Goal: Task Accomplishment & Management: Use online tool/utility

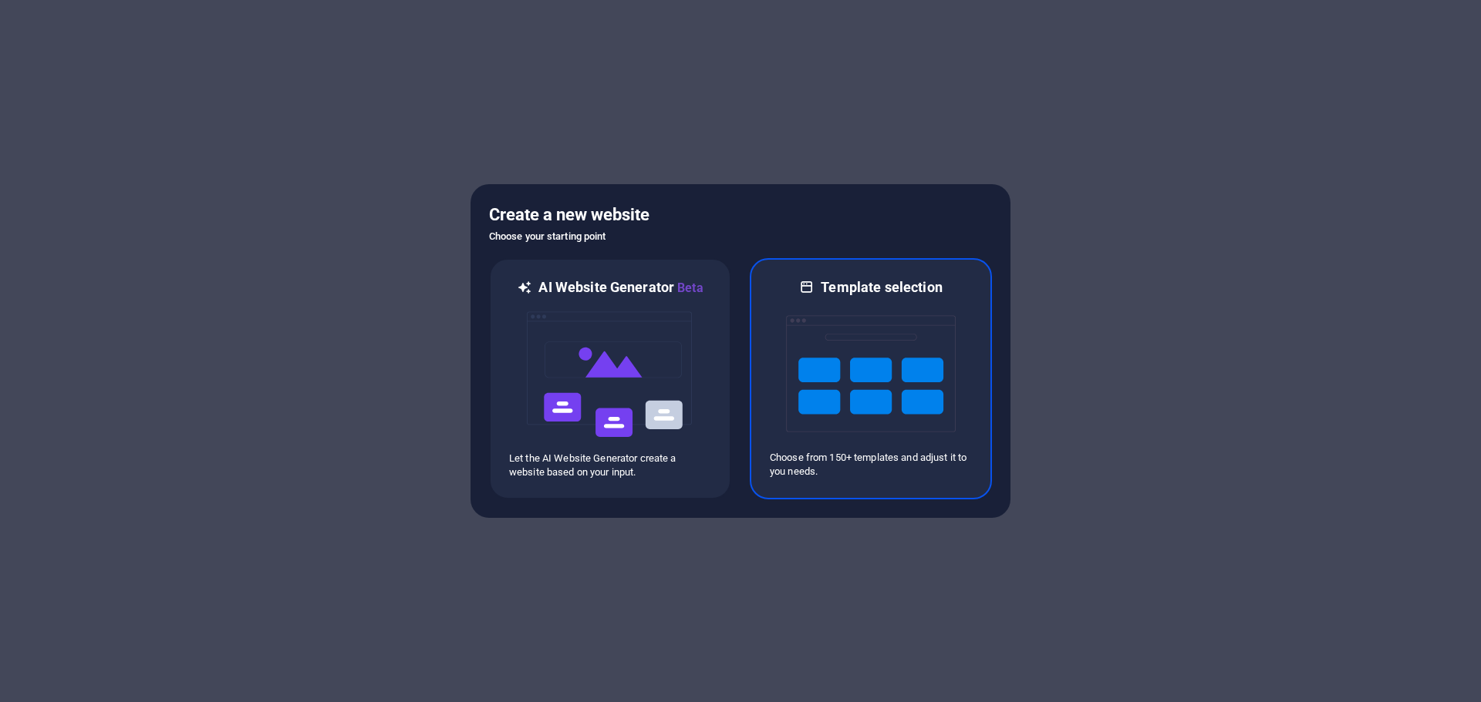
click at [892, 366] on img at bounding box center [871, 374] width 170 height 154
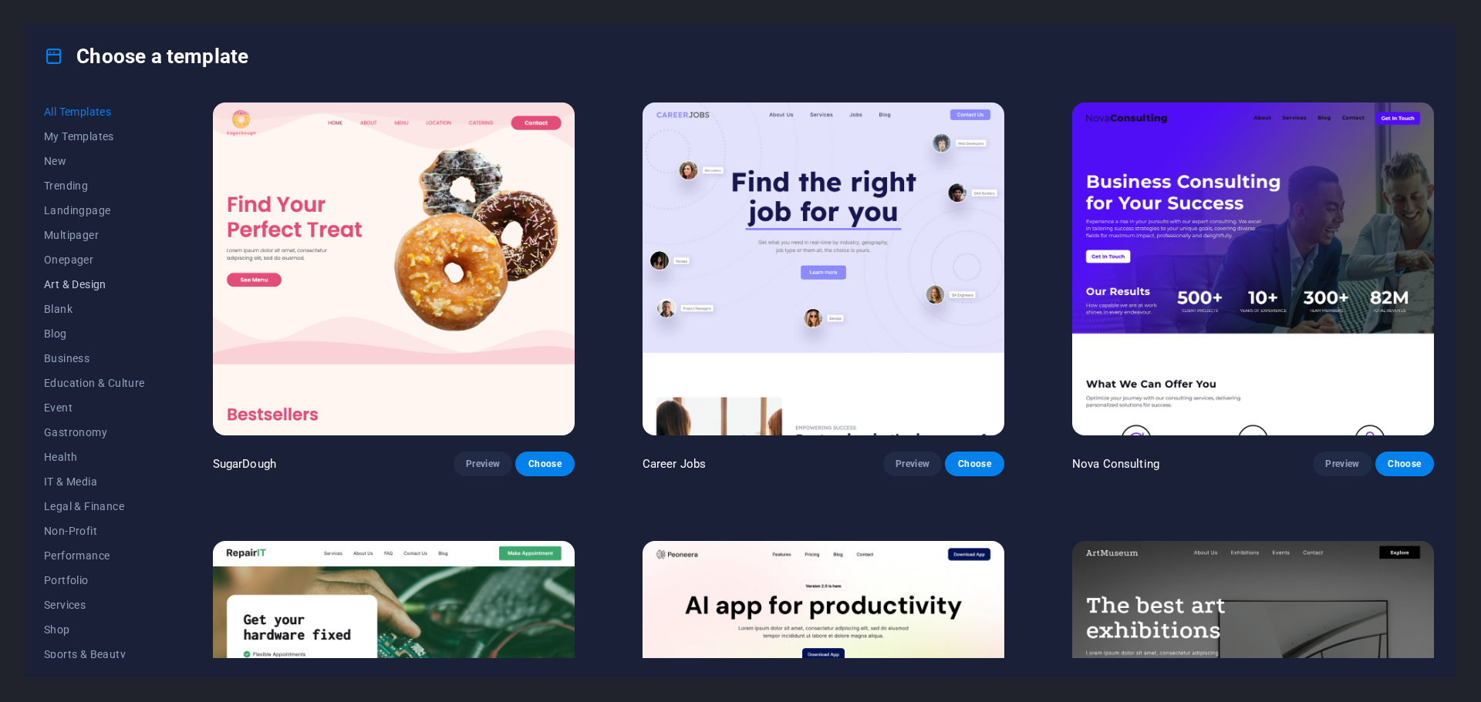
click at [78, 284] on span "Art & Design" at bounding box center [94, 284] width 101 height 12
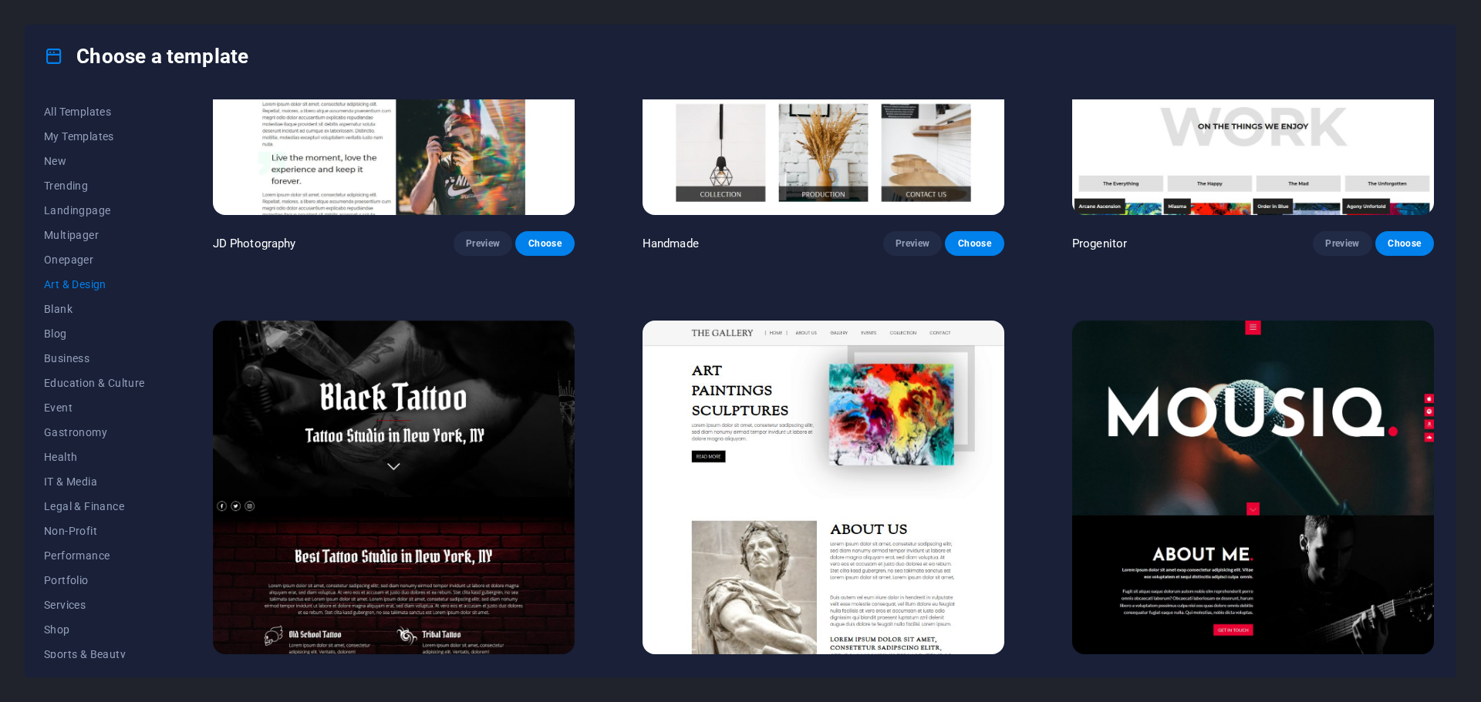
scroll to position [900, 0]
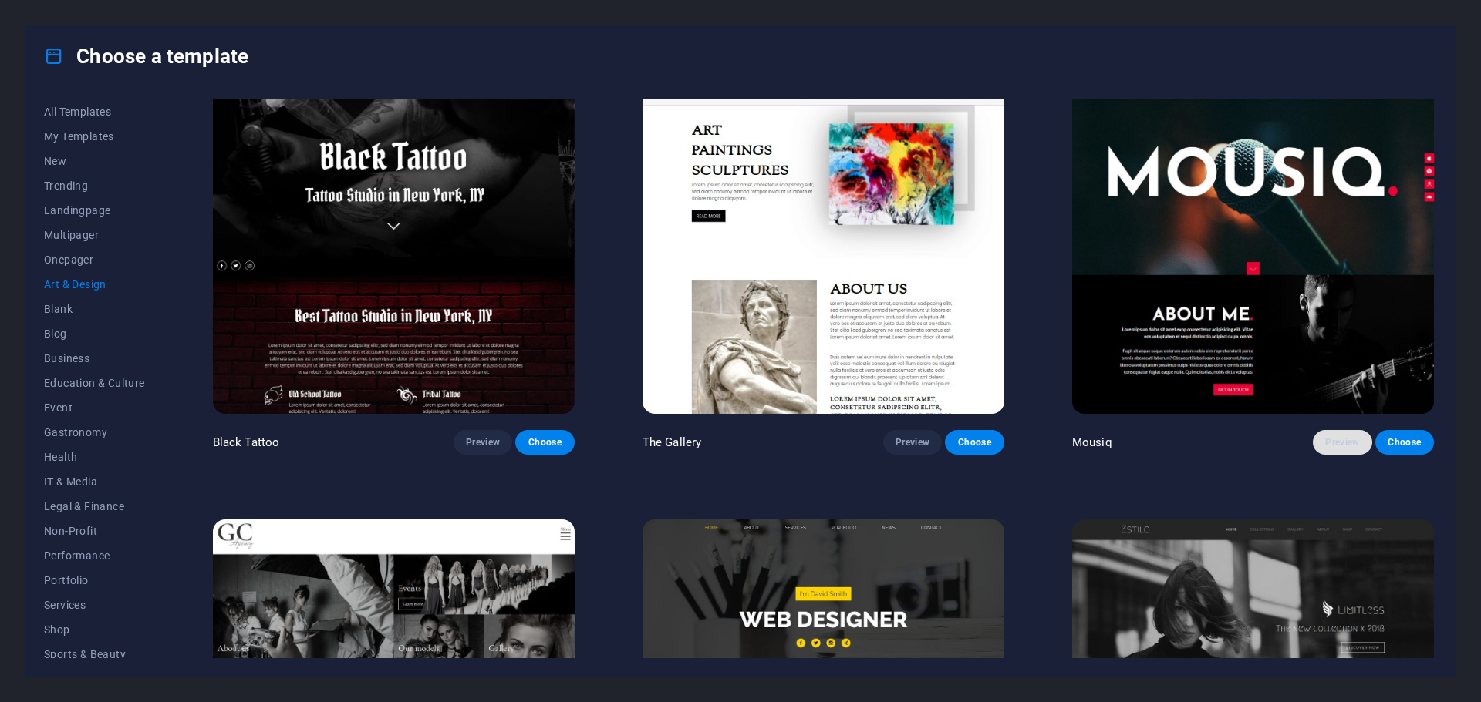
click at [1339, 440] on span "Preview" at bounding box center [1342, 442] width 34 height 12
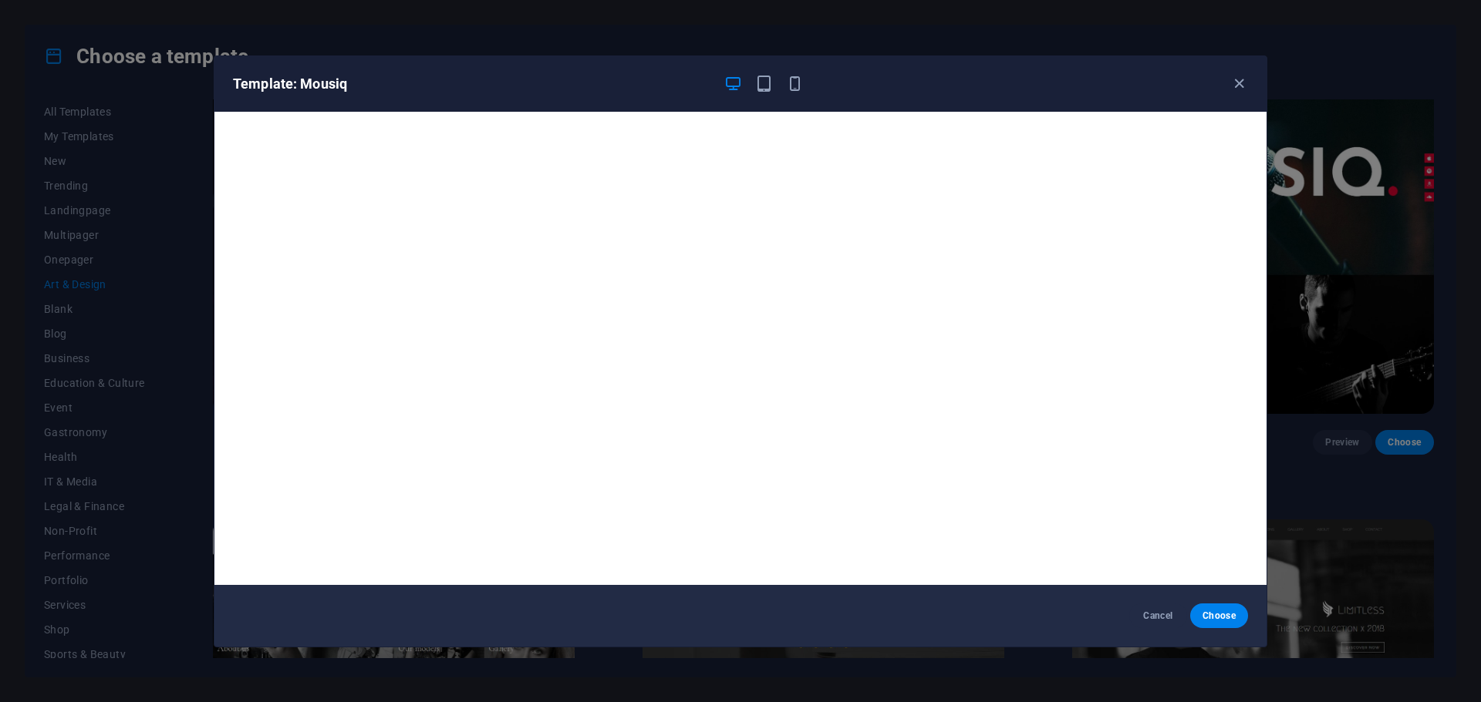
click at [1346, 497] on div "Template: Mousiq Cancel Choose" at bounding box center [740, 351] width 1481 height 702
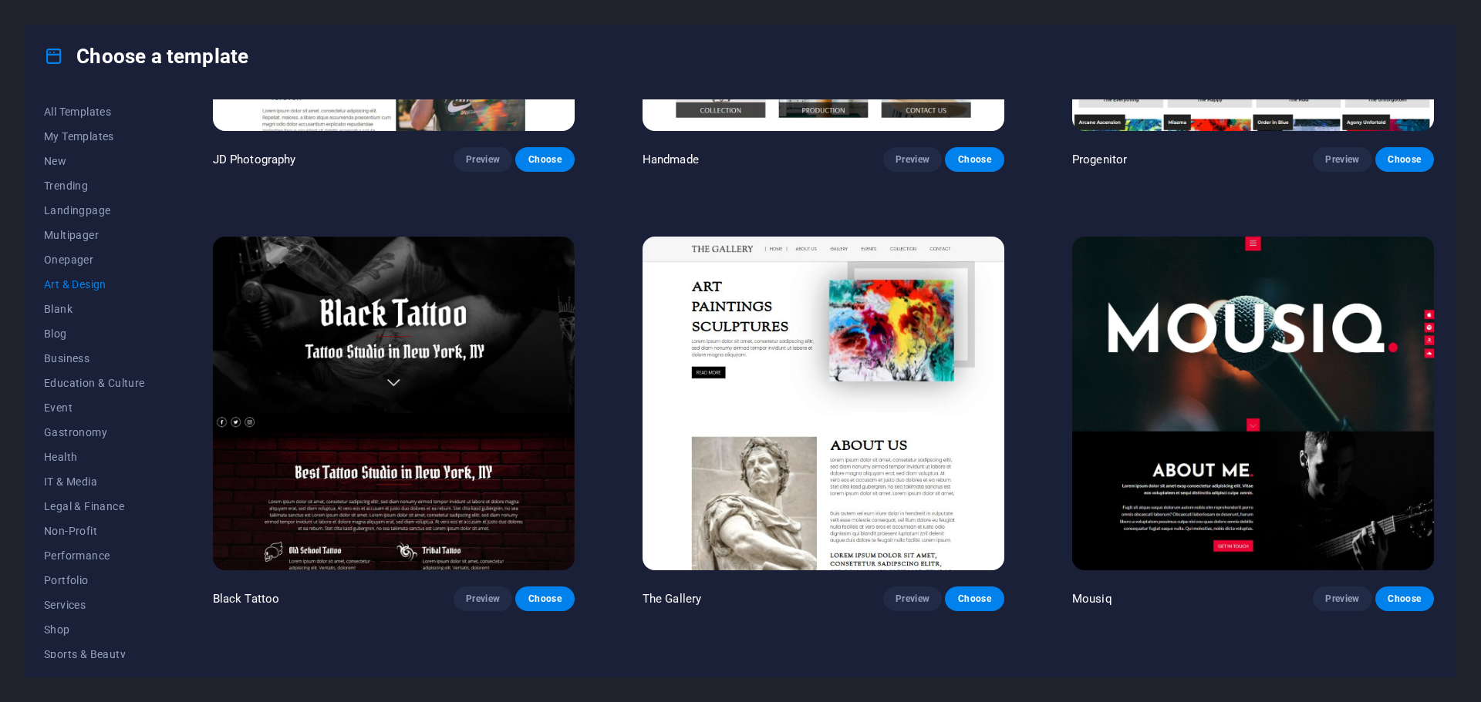
scroll to position [23, 0]
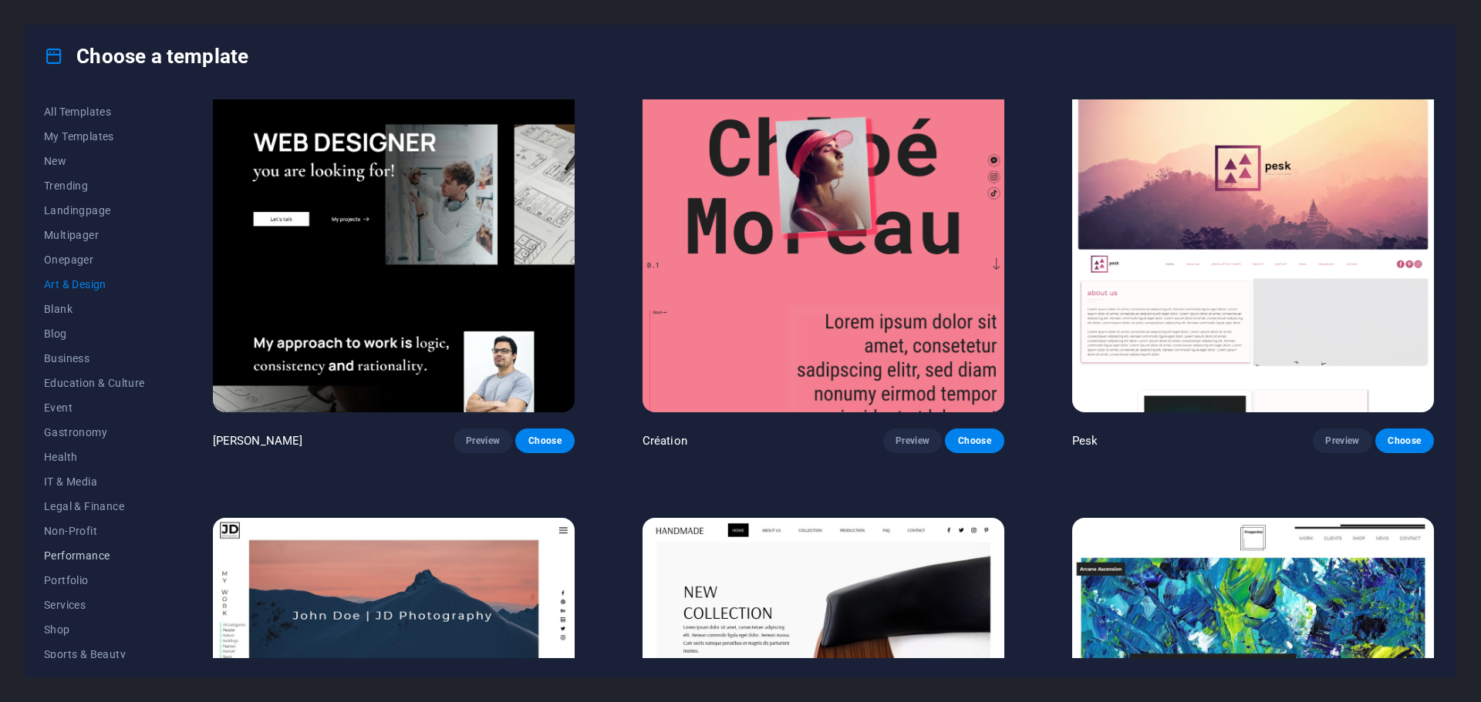
click at [112, 551] on span "Performance" at bounding box center [94, 556] width 101 height 12
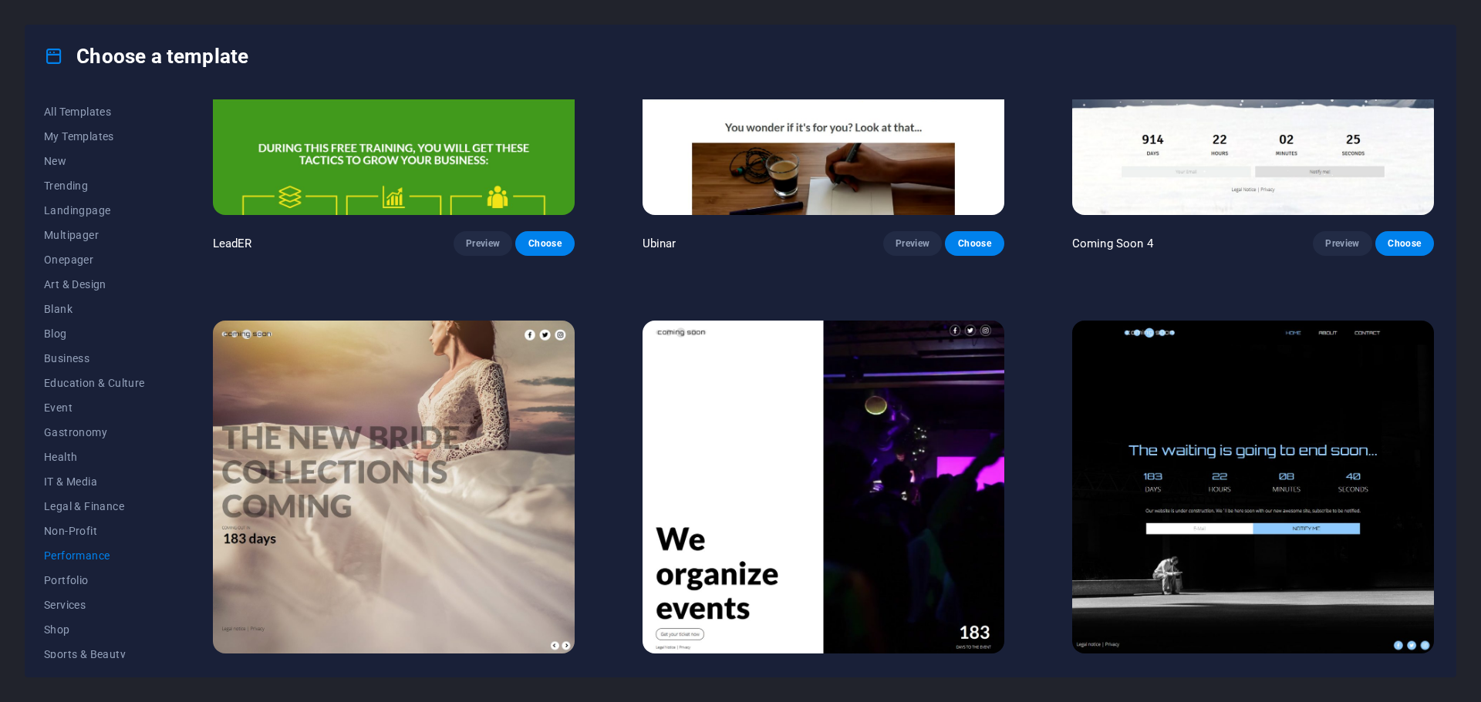
scroll to position [2003, 0]
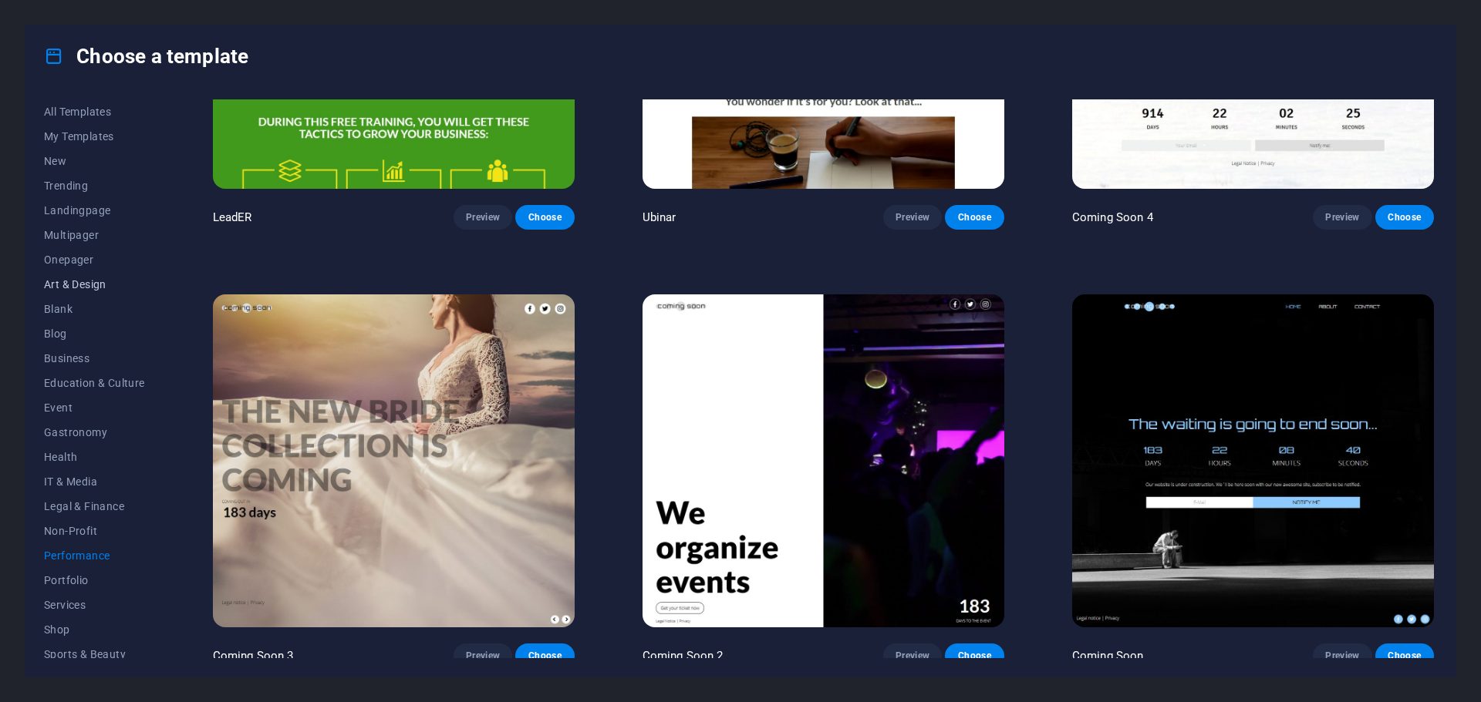
click at [93, 283] on span "Art & Design" at bounding box center [94, 284] width 101 height 12
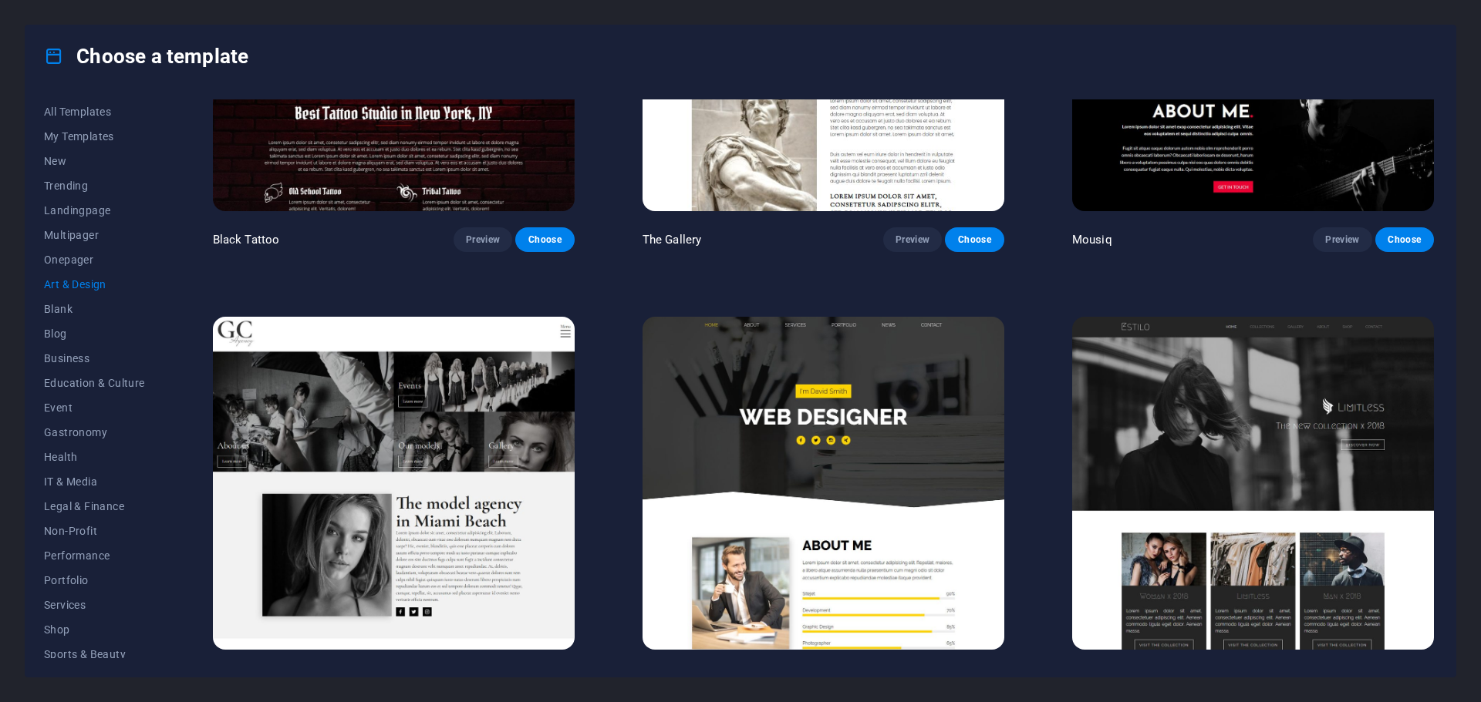
scroll to position [743, 0]
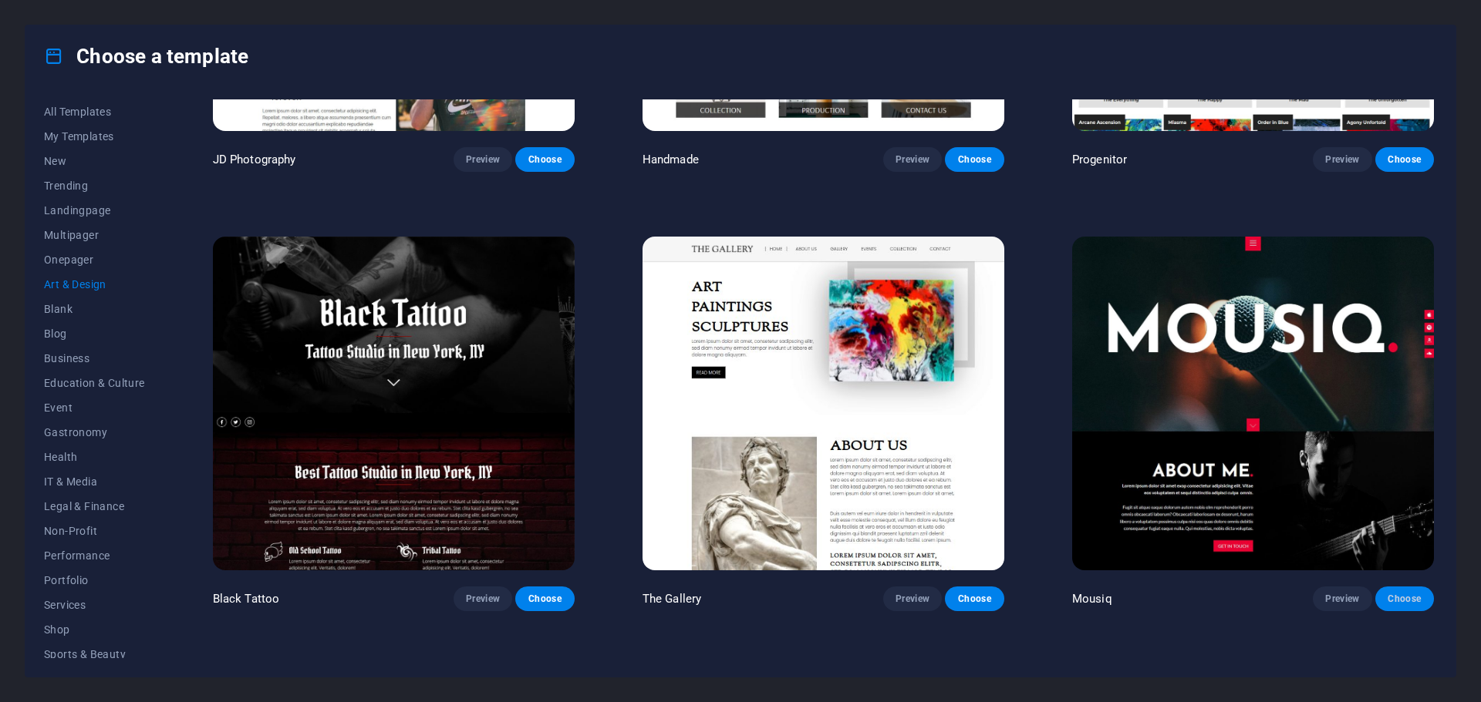
click at [1419, 591] on button "Choose" at bounding box center [1404, 599] width 59 height 25
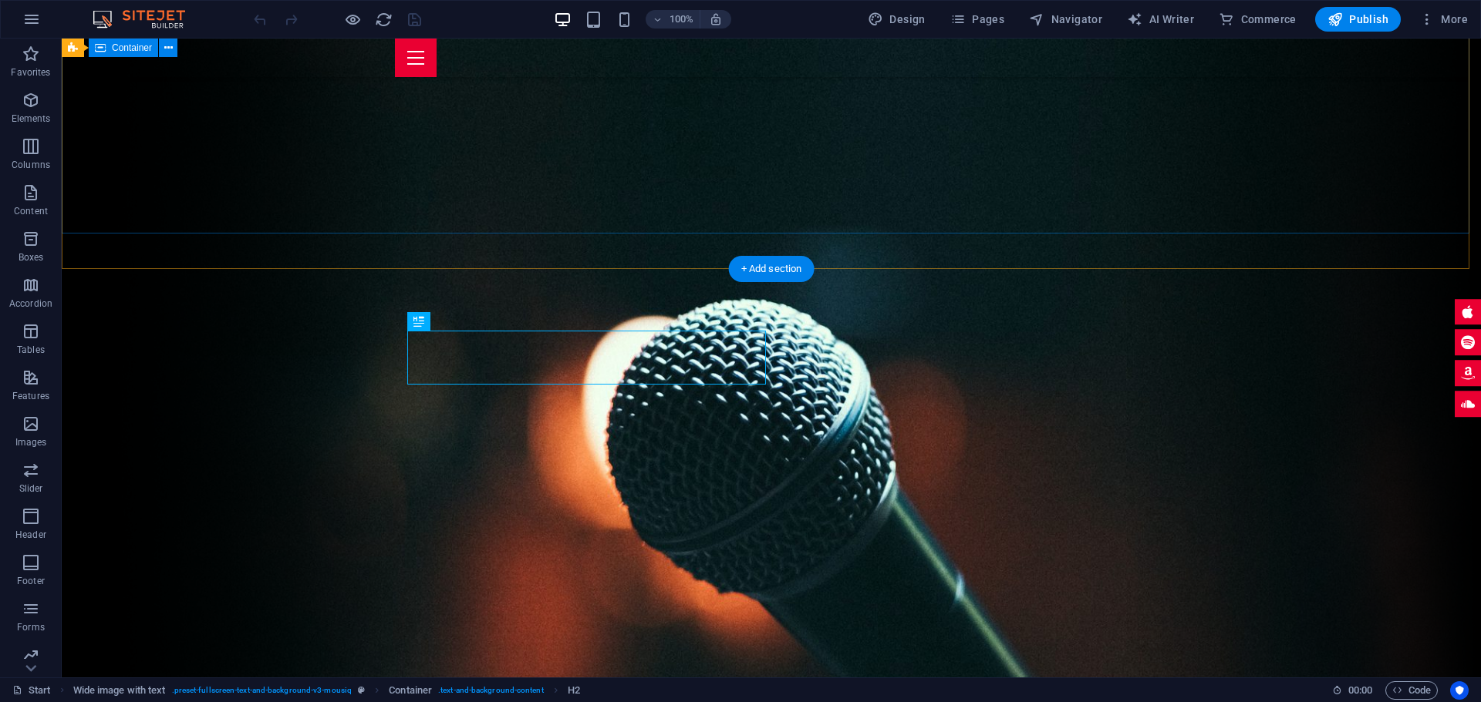
scroll to position [409, 0]
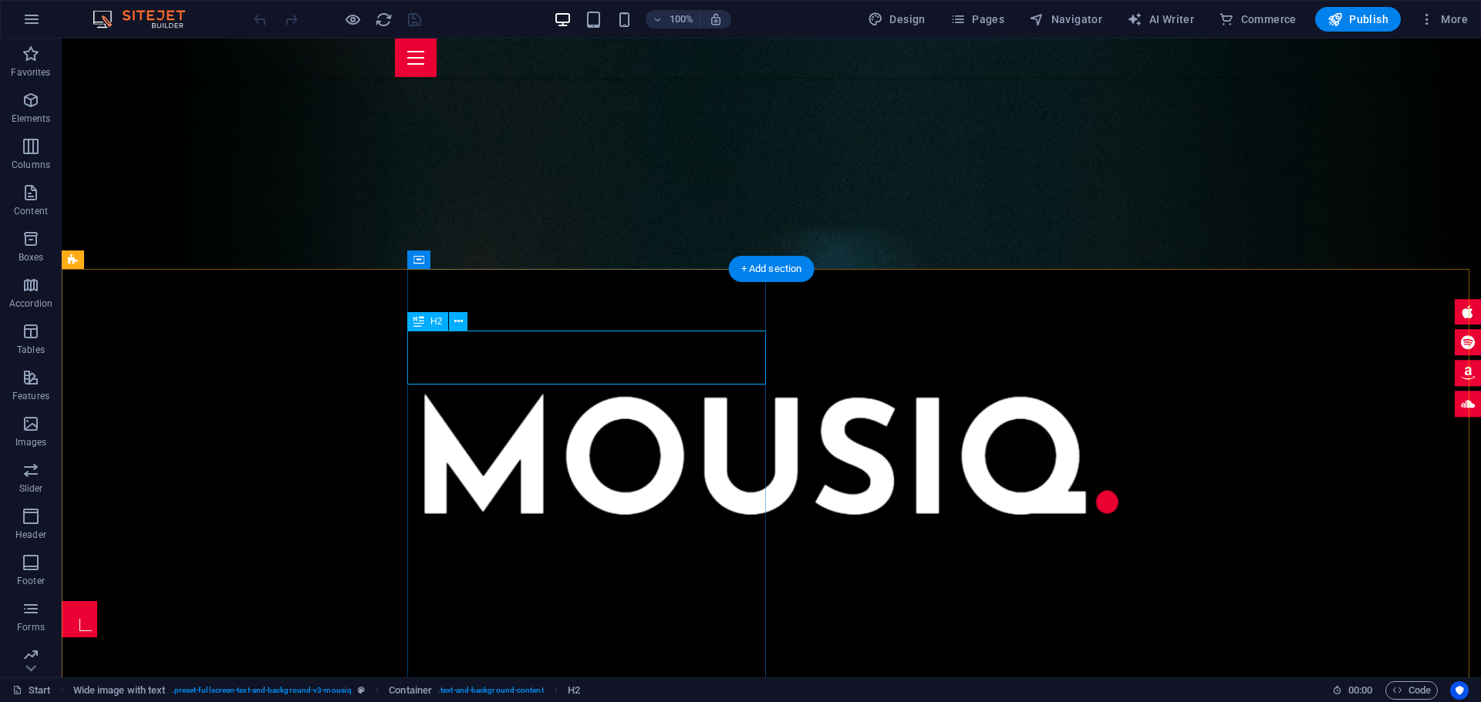
click at [1369, 23] on span "Publish" at bounding box center [1357, 19] width 61 height 15
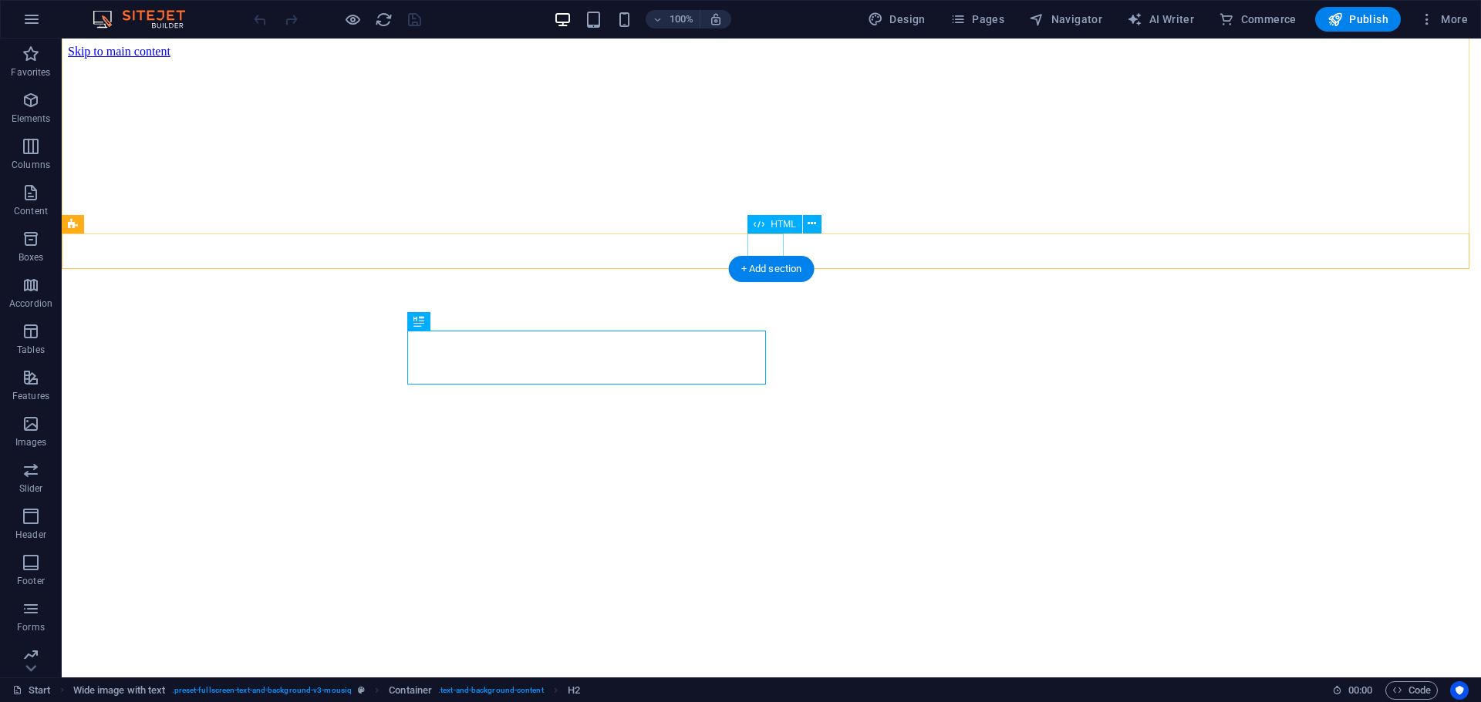
scroll to position [409, 0]
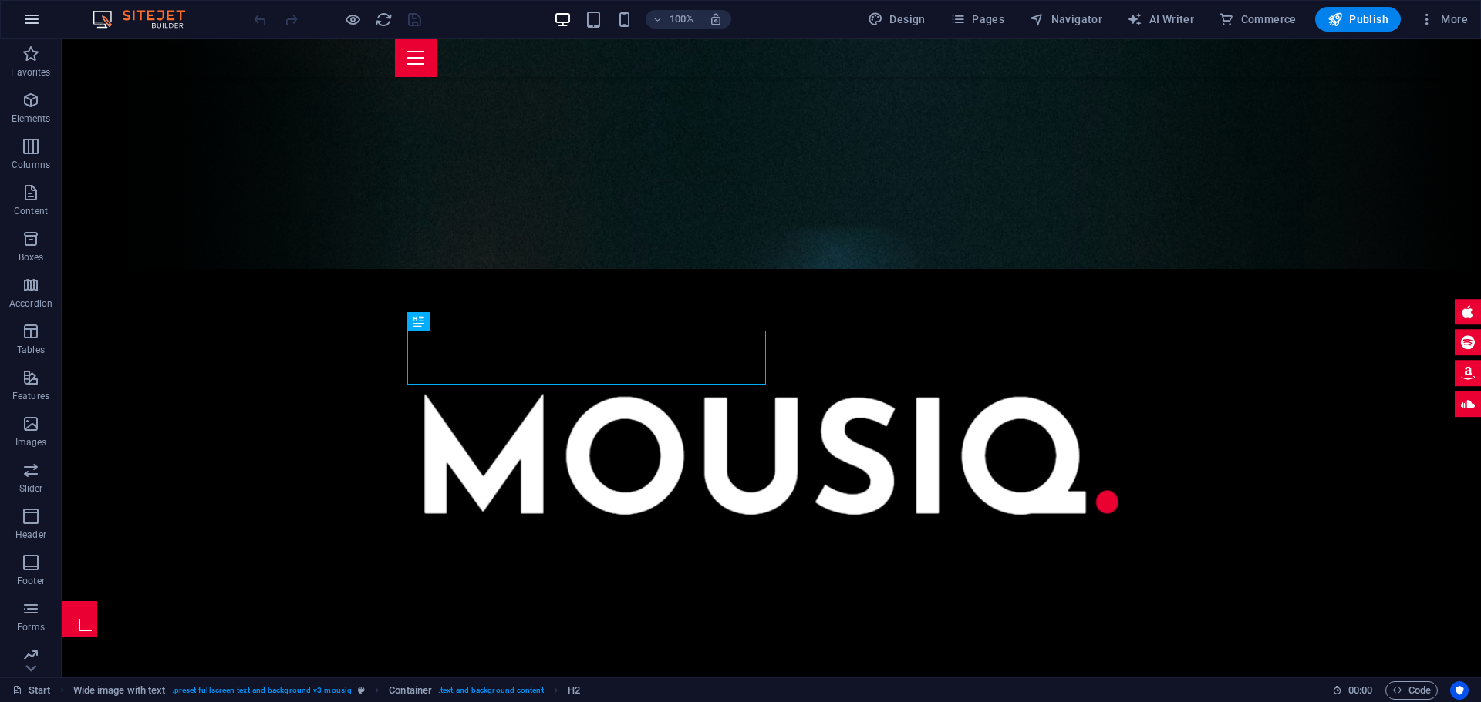
click at [45, 16] on button "button" at bounding box center [31, 19] width 37 height 37
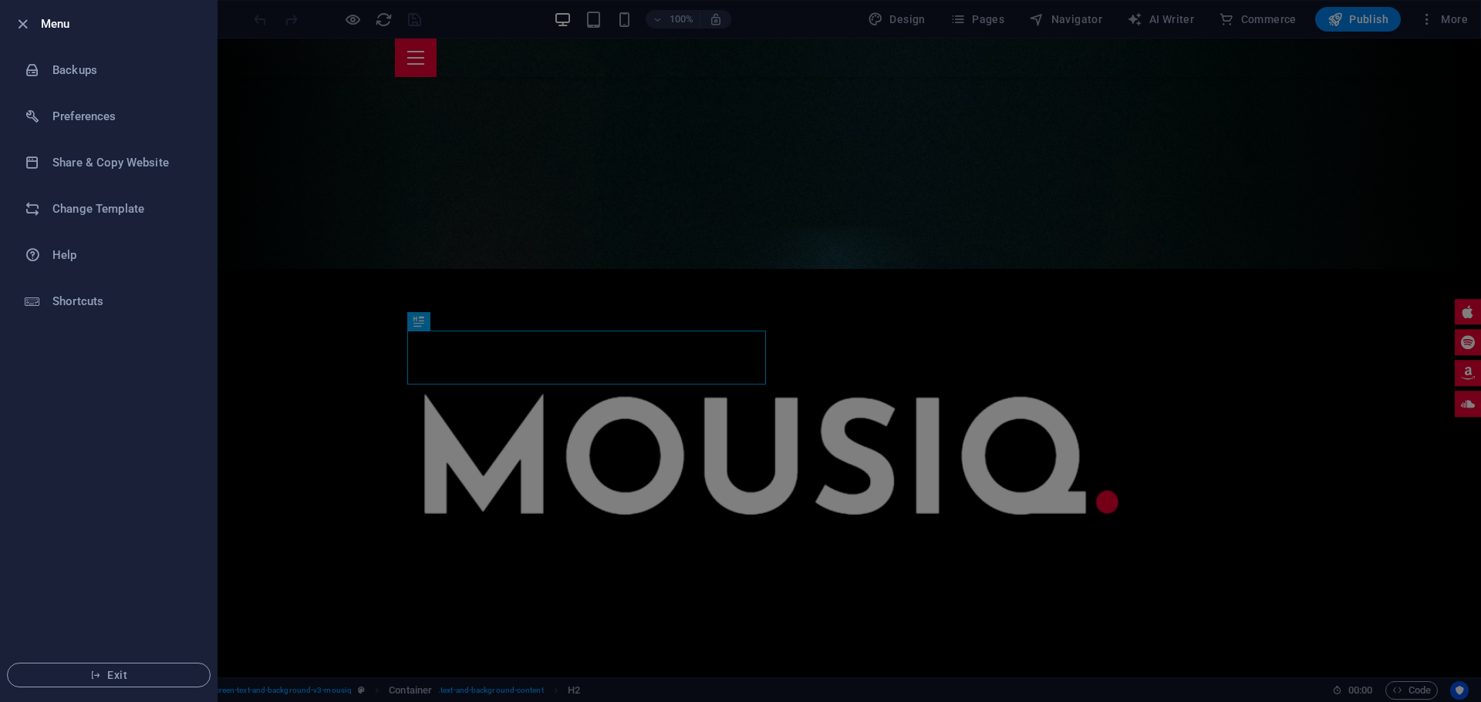
click at [50, 25] on h6 "Menu" at bounding box center [122, 24] width 163 height 19
click at [28, 19] on icon "button" at bounding box center [23, 24] width 18 height 18
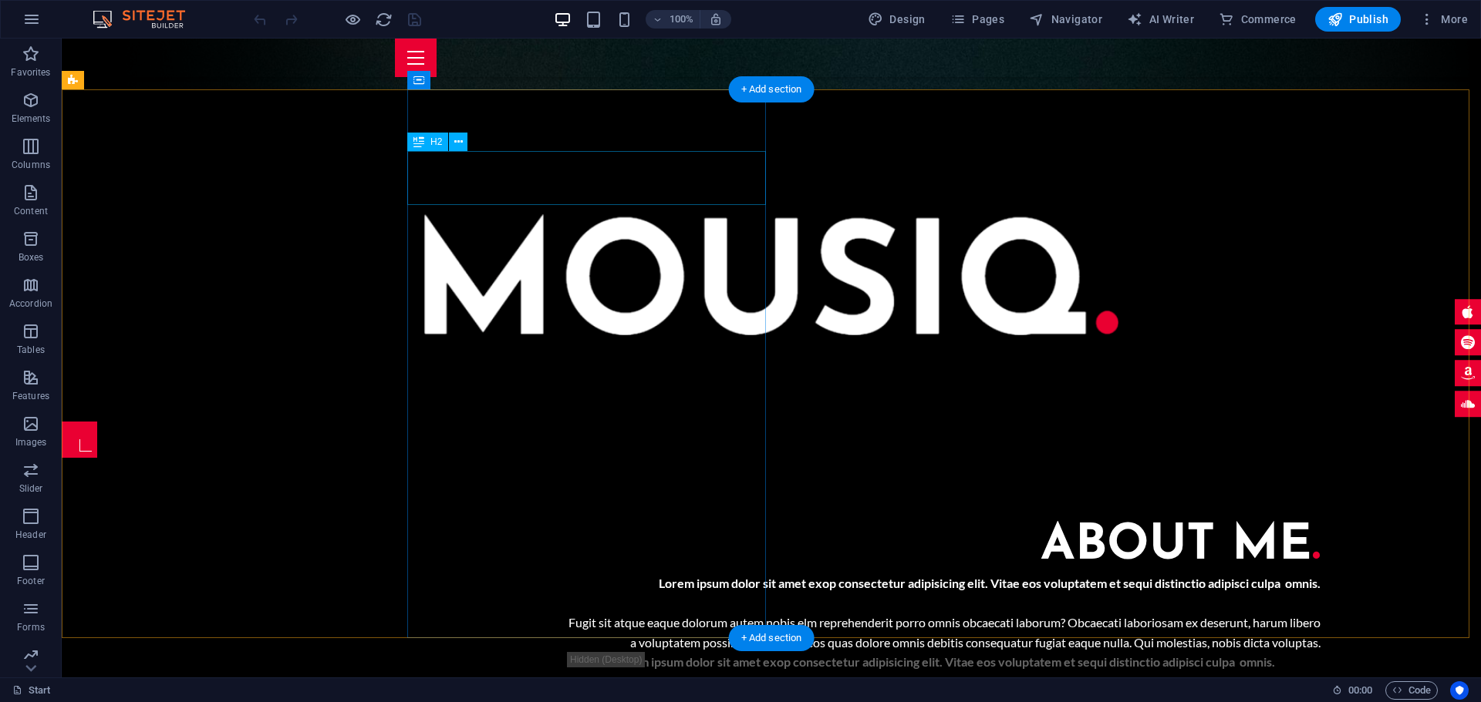
scroll to position [229, 0]
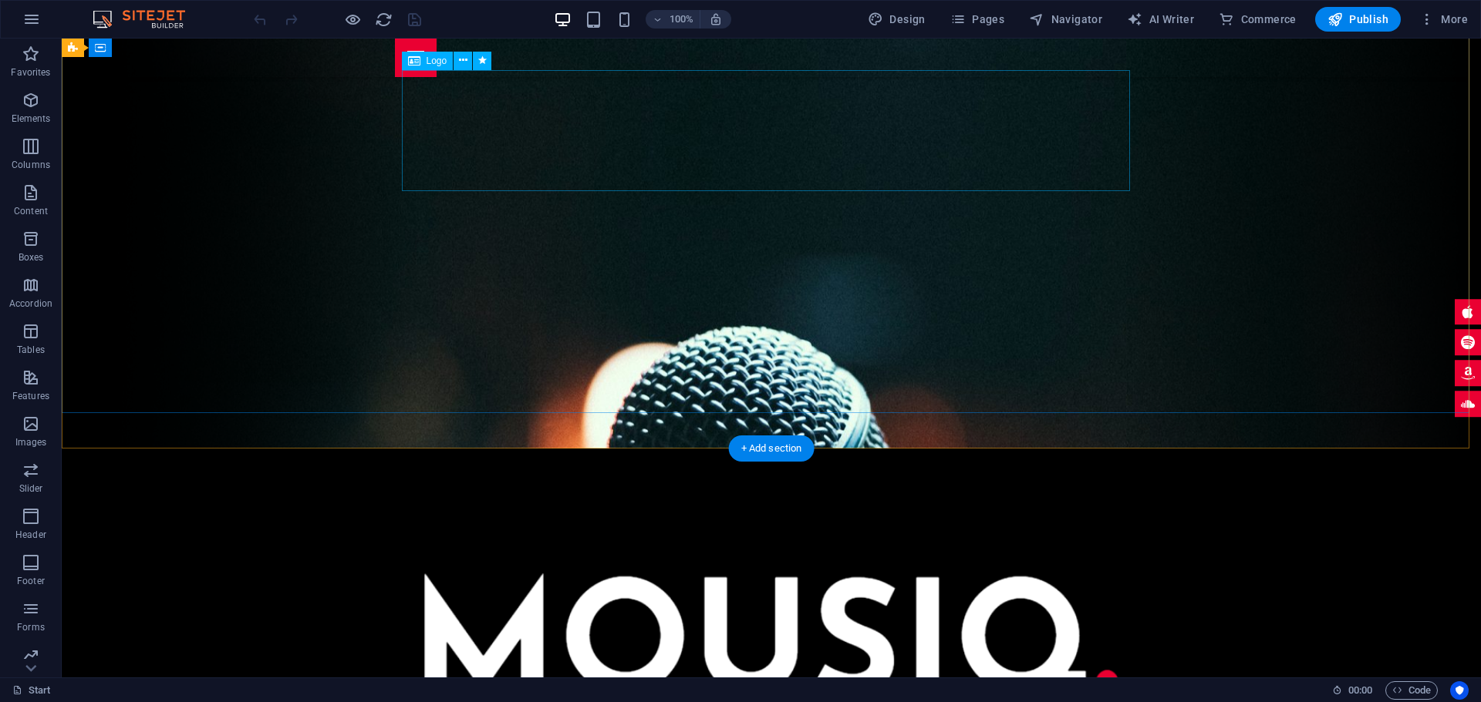
click at [672, 574] on div at bounding box center [771, 634] width 728 height 121
select select "px"
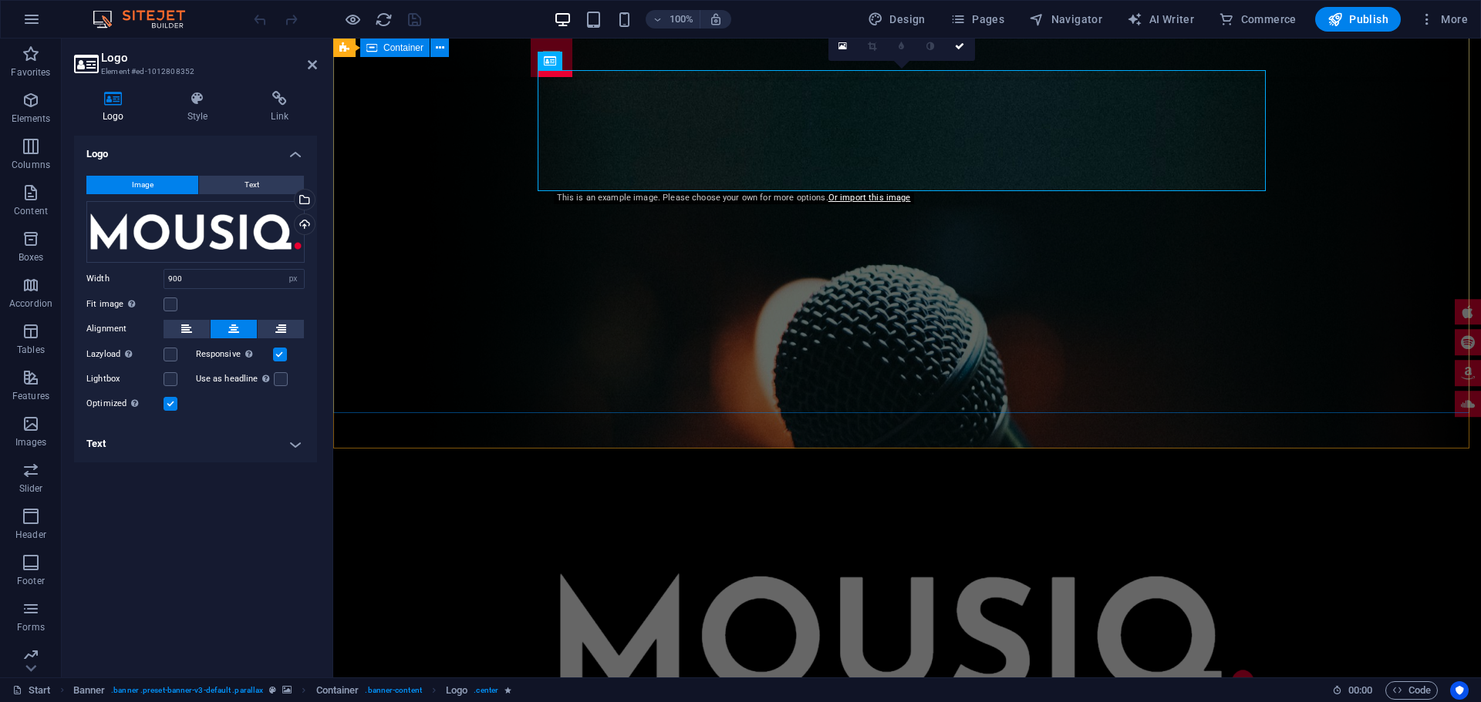
click at [622, 449] on div at bounding box center [906, 615] width 1147 height 332
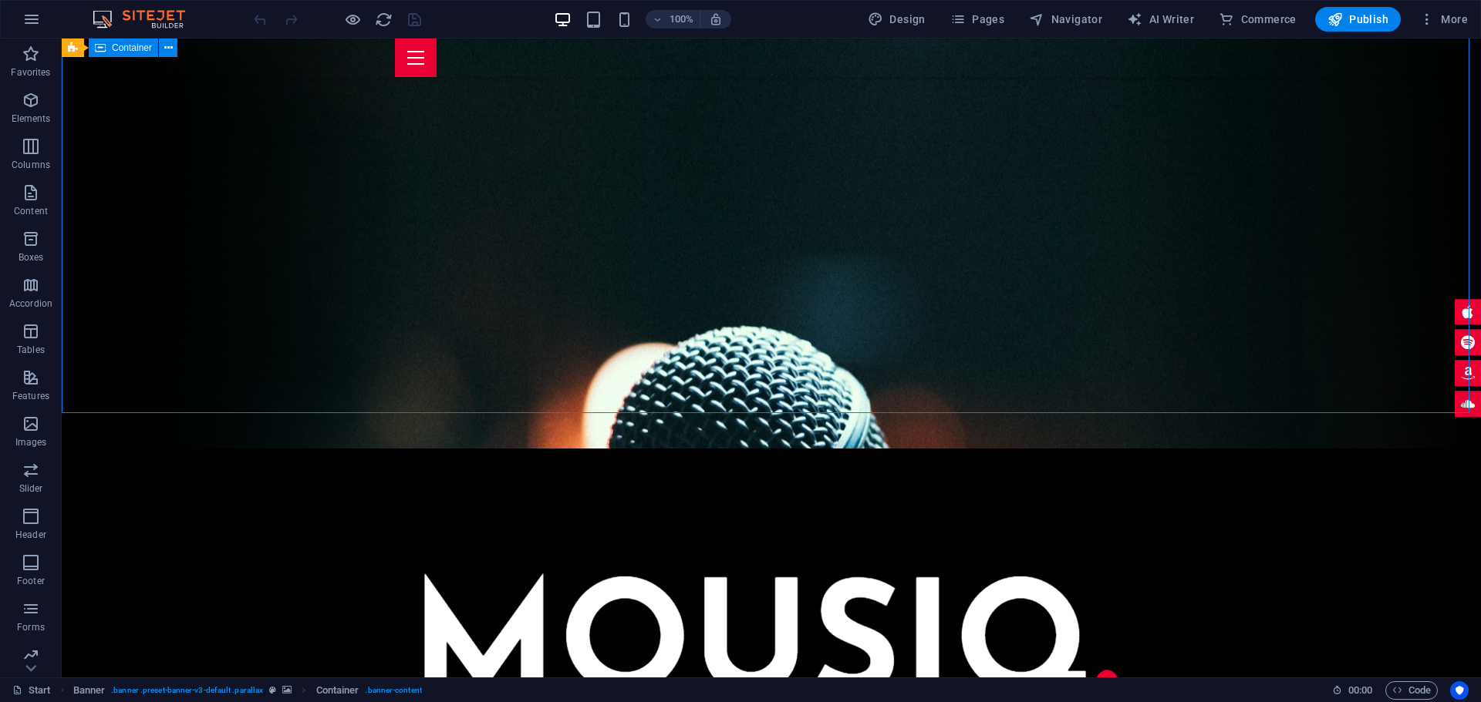
click at [544, 449] on div at bounding box center [771, 615] width 1419 height 332
click at [470, 449] on div at bounding box center [771, 615] width 1419 height 332
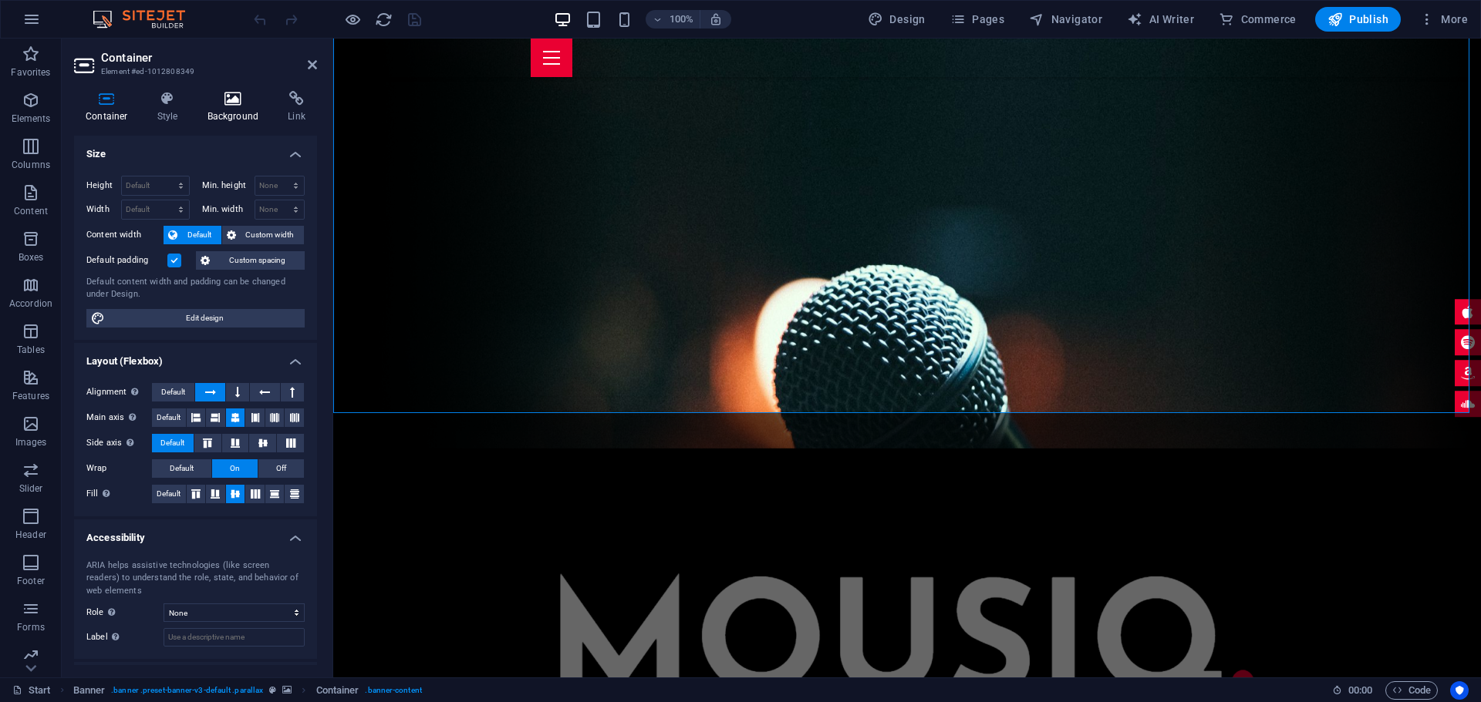
click at [234, 99] on icon at bounding box center [233, 98] width 75 height 15
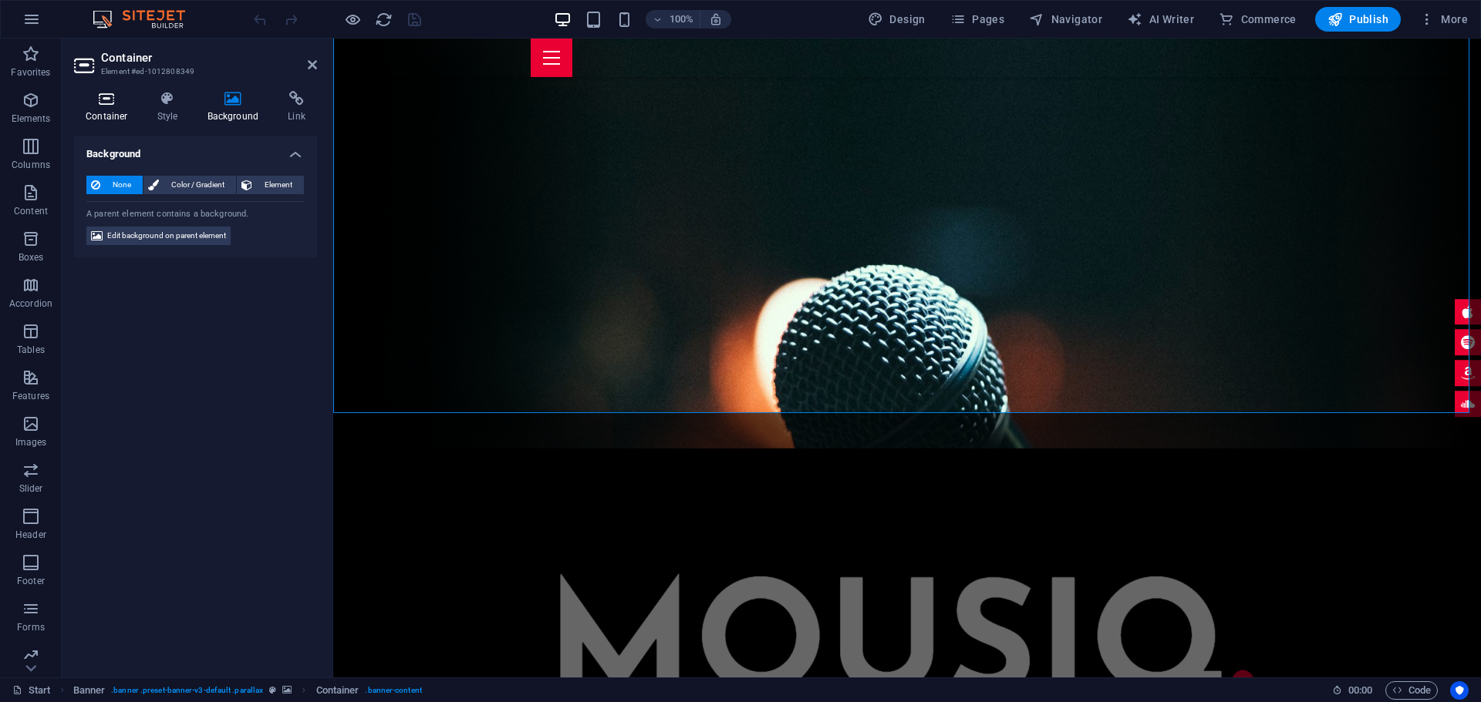
click at [123, 96] on icon at bounding box center [107, 98] width 66 height 15
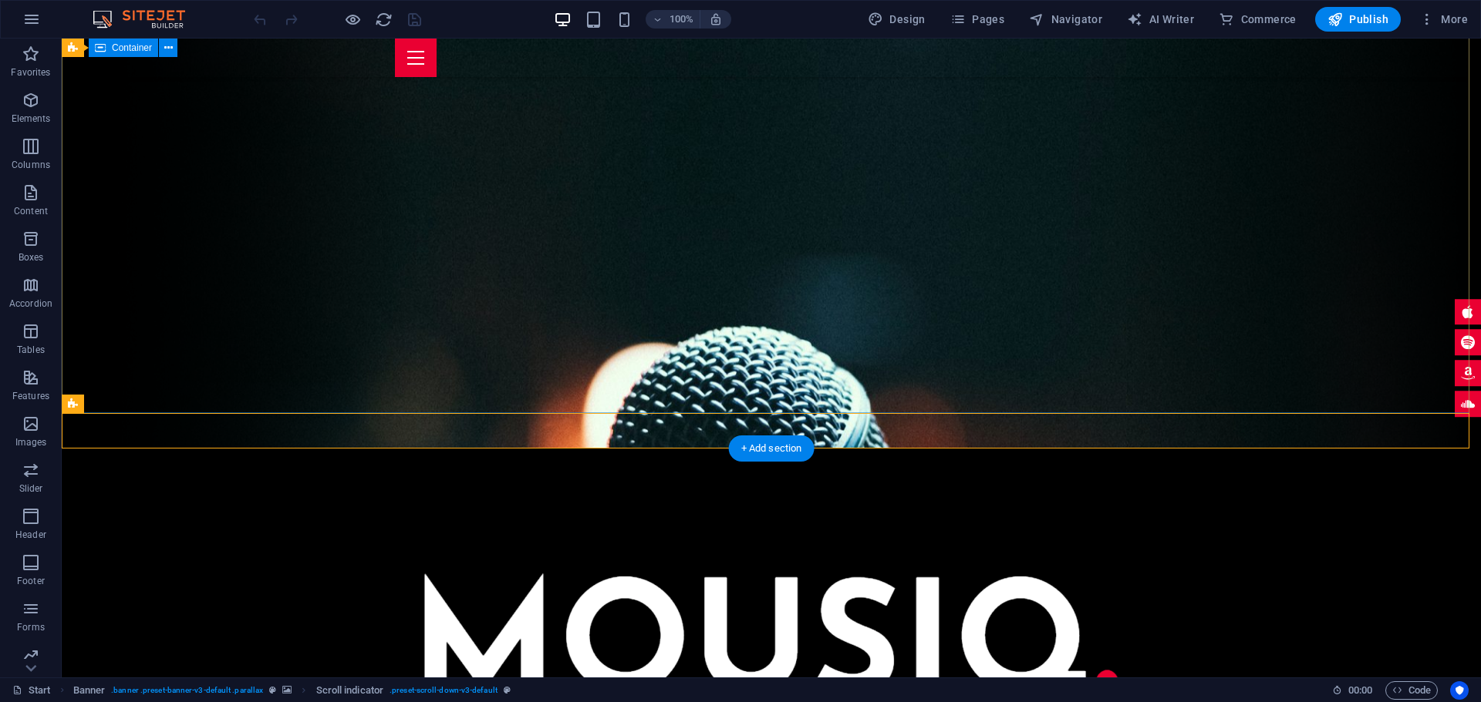
click at [418, 449] on div at bounding box center [771, 615] width 1419 height 332
click at [102, 449] on div at bounding box center [771, 615] width 1419 height 332
click at [103, 449] on div at bounding box center [771, 615] width 1419 height 332
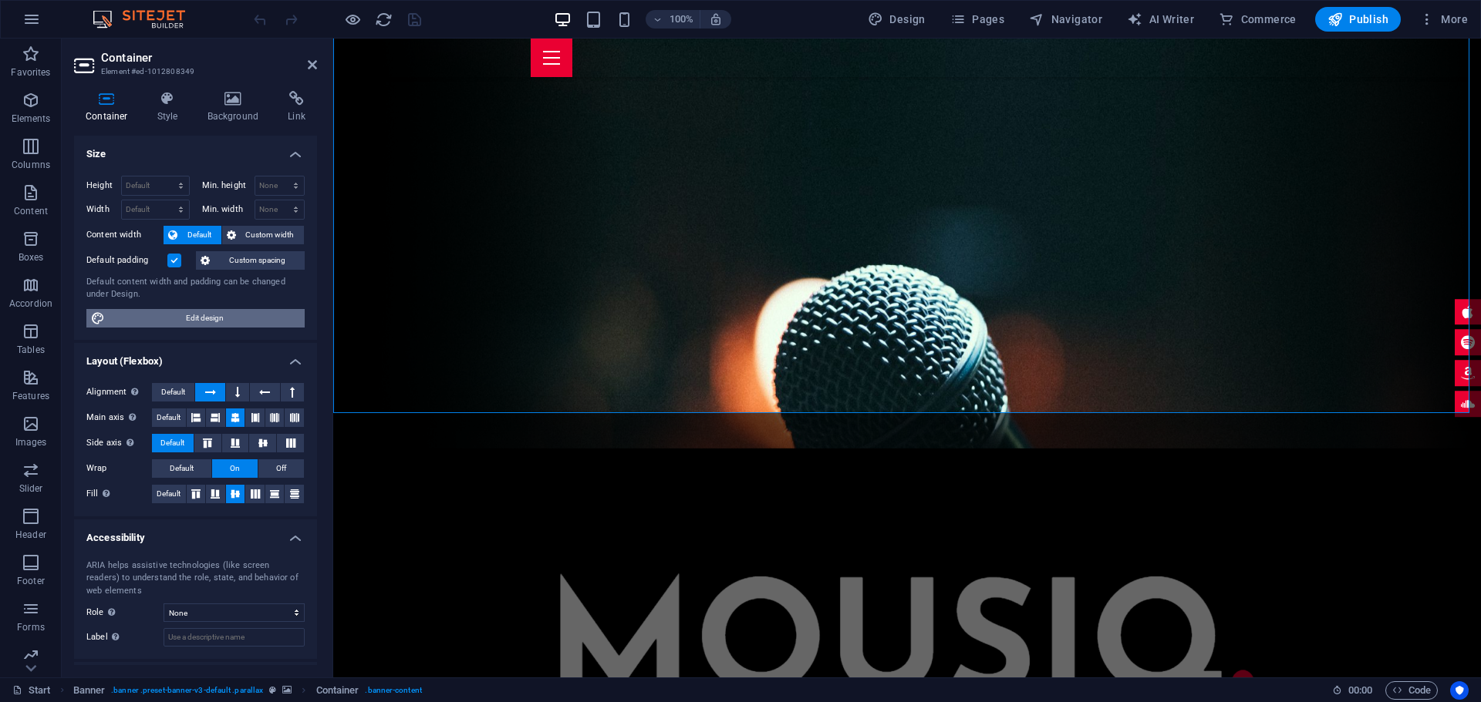
click at [215, 314] on span "Edit design" at bounding box center [205, 318] width 190 height 19
select select "rem"
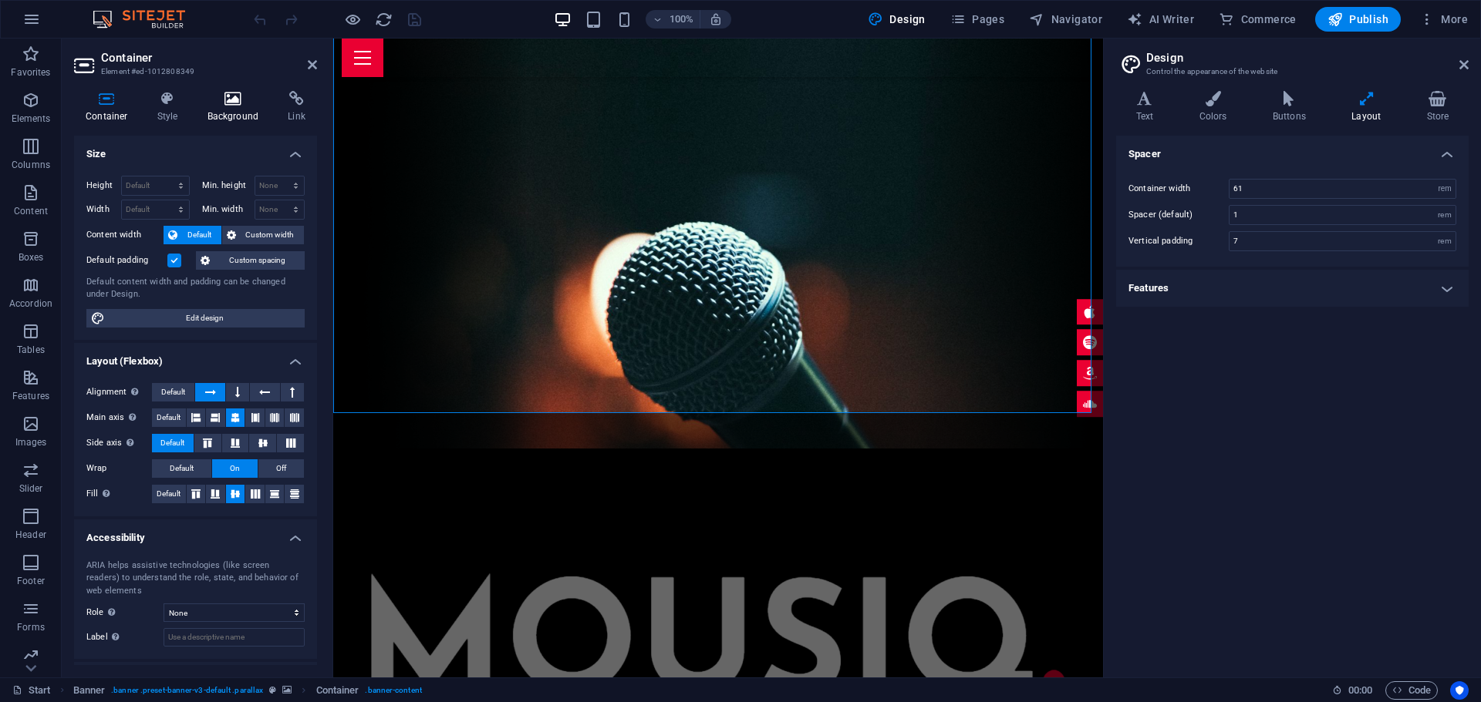
click at [230, 94] on icon at bounding box center [233, 98] width 75 height 15
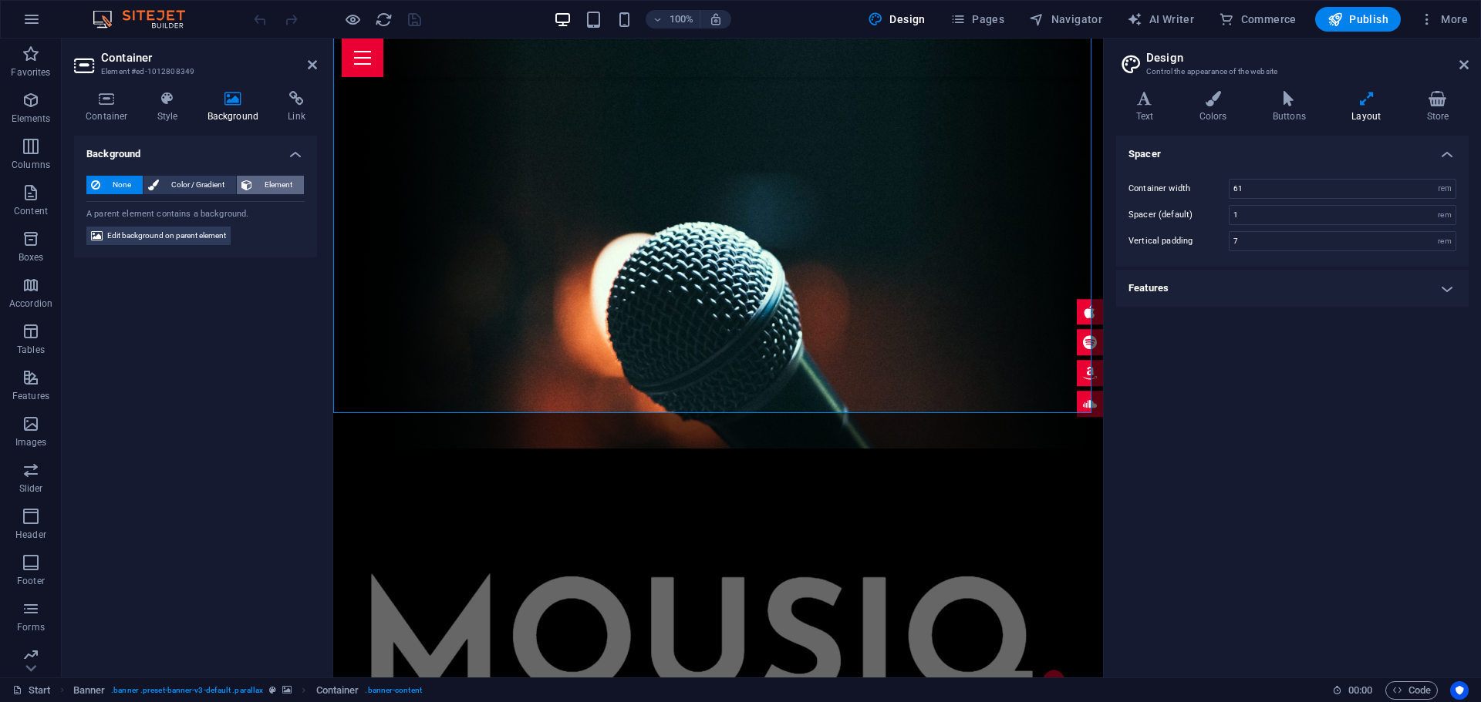
click at [273, 182] on span "Element" at bounding box center [278, 185] width 42 height 19
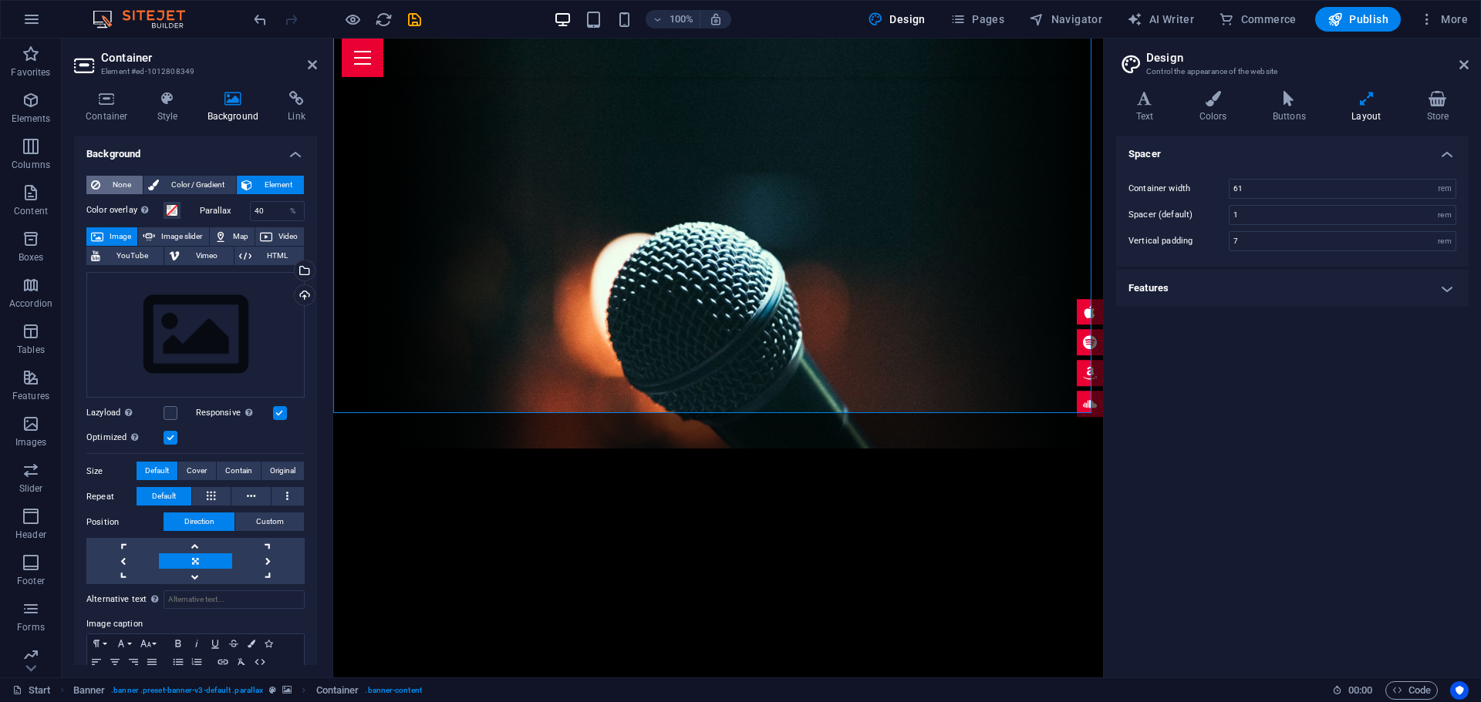
click at [99, 181] on icon at bounding box center [95, 185] width 9 height 19
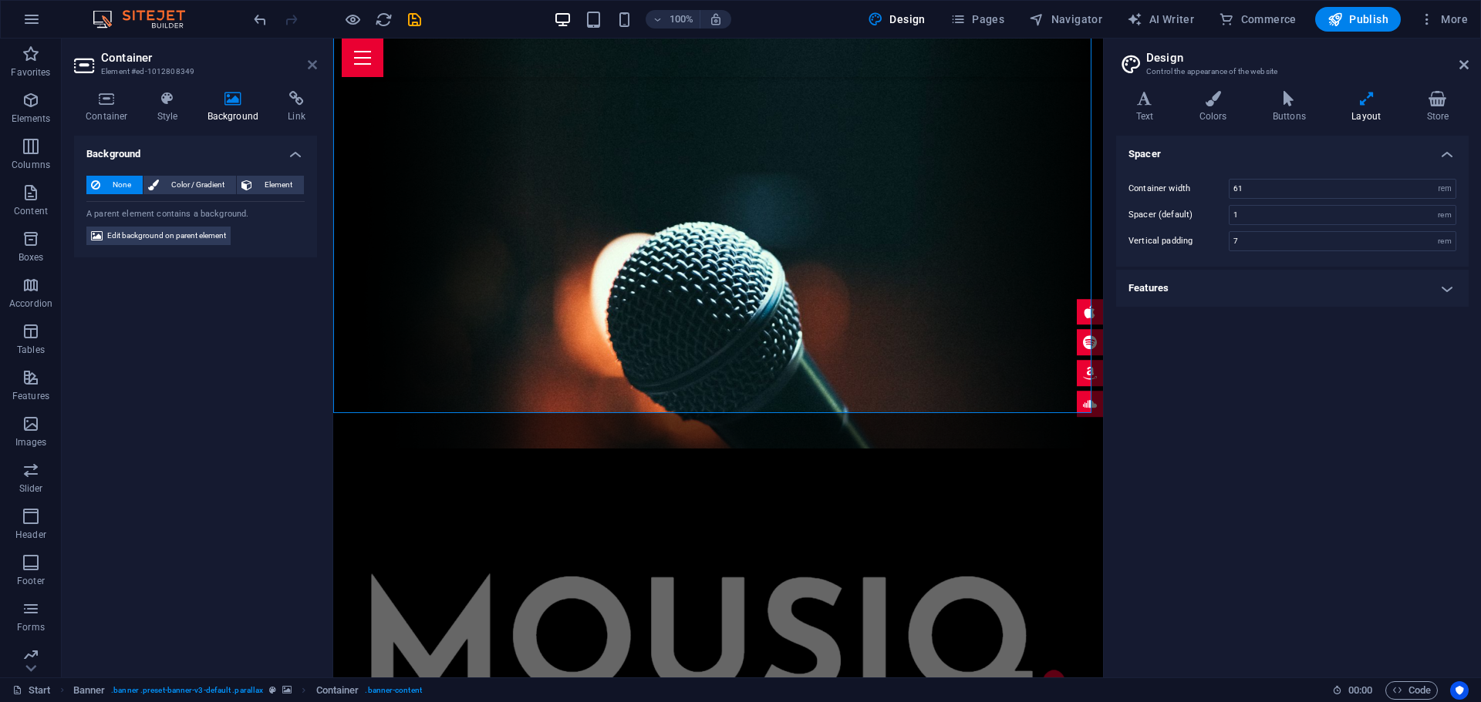
click at [312, 62] on icon at bounding box center [312, 65] width 9 height 12
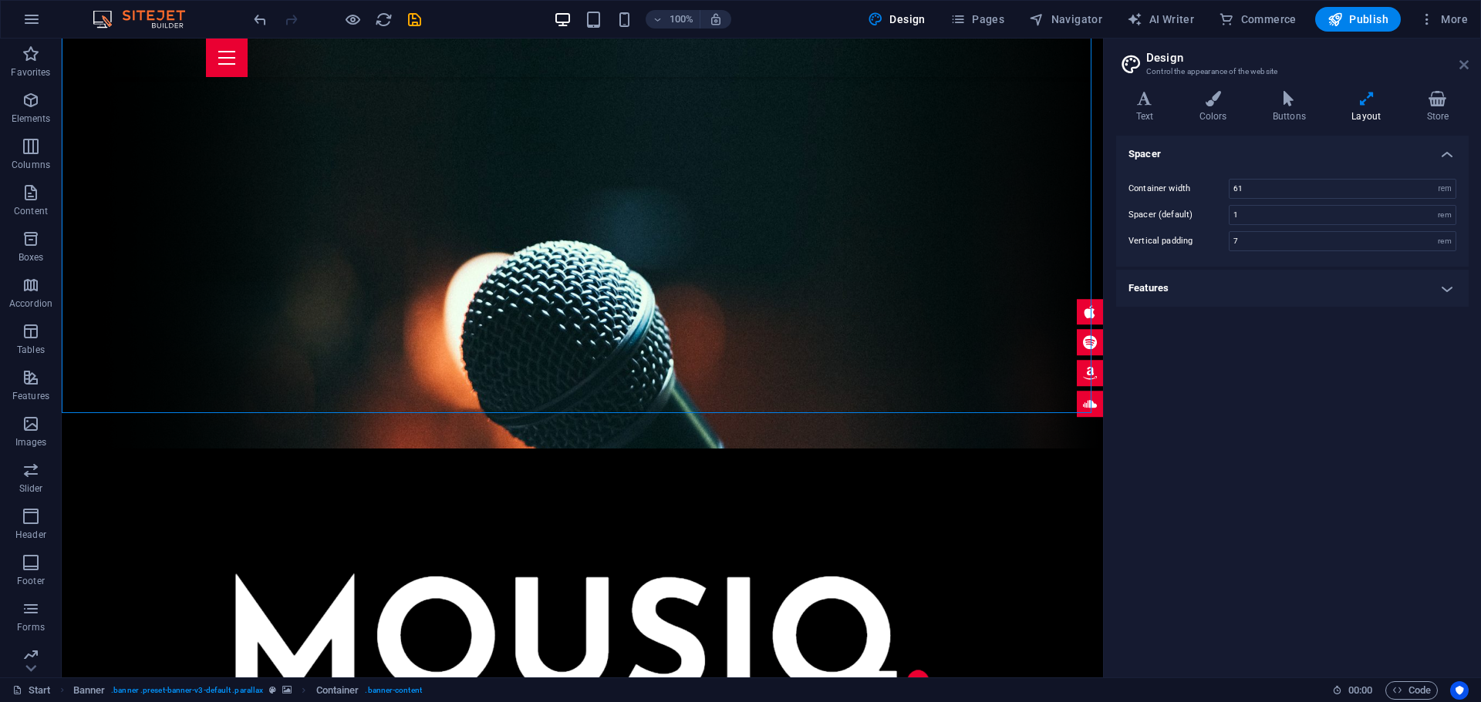
click at [1465, 62] on icon at bounding box center [1463, 65] width 9 height 12
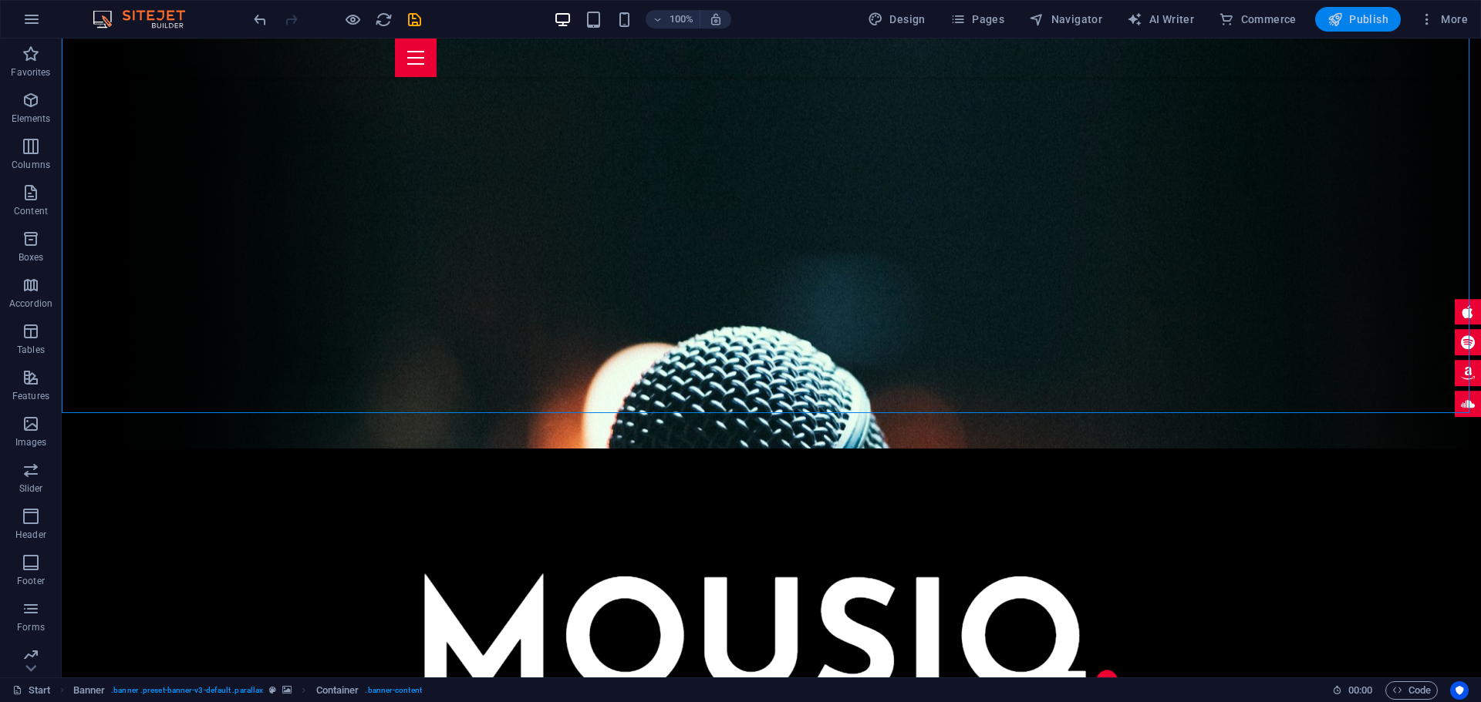
click at [1365, 19] on span "Publish" at bounding box center [1357, 19] width 61 height 15
checkbox input "false"
